Goal: Transaction & Acquisition: Subscribe to service/newsletter

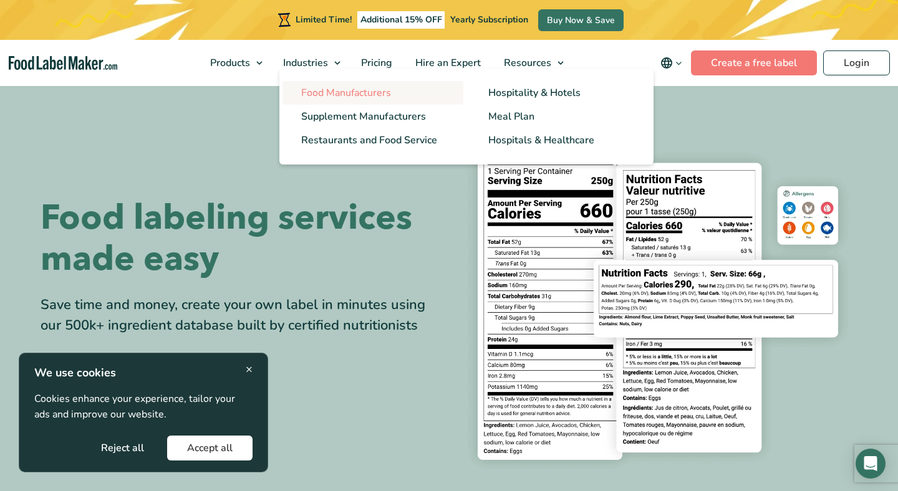
click at [325, 95] on span "Food Manufacturers" at bounding box center [346, 93] width 90 height 14
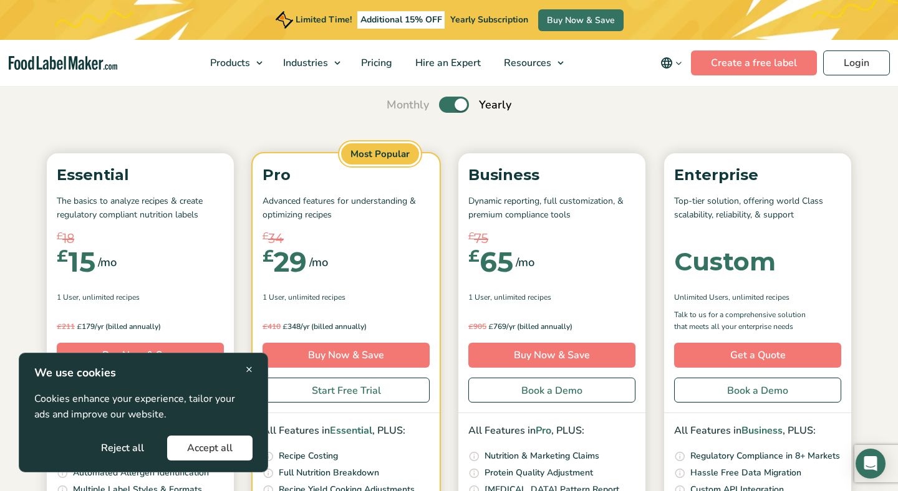
click at [206, 450] on button "Accept all" at bounding box center [209, 448] width 85 height 25
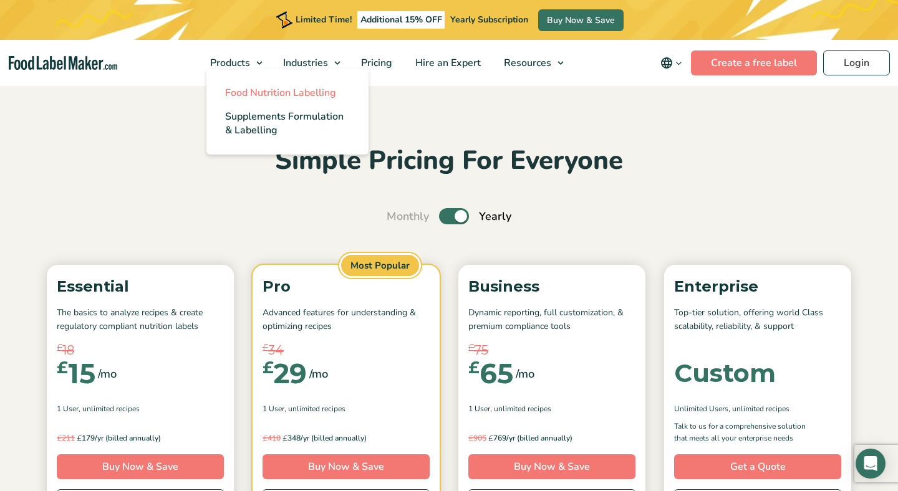
click at [246, 90] on span "Food Nutrition Labelling" at bounding box center [280, 93] width 111 height 14
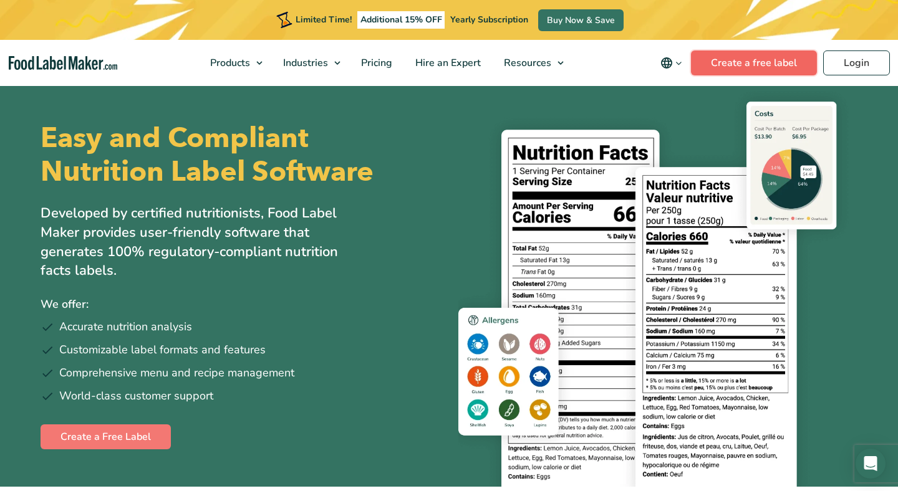
click at [736, 62] on link "Create a free label" at bounding box center [754, 63] width 126 height 25
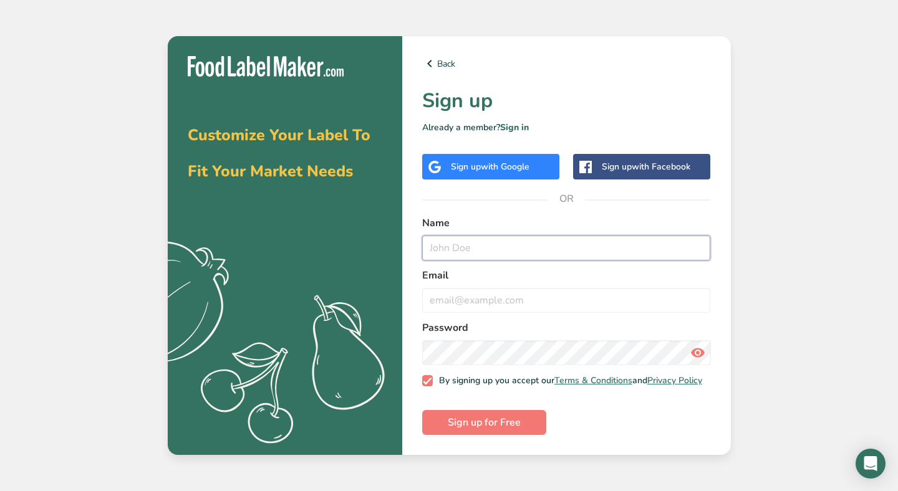
click at [446, 245] on input "text" at bounding box center [566, 248] width 289 height 25
